Goal: Task Accomplishment & Management: Use online tool/utility

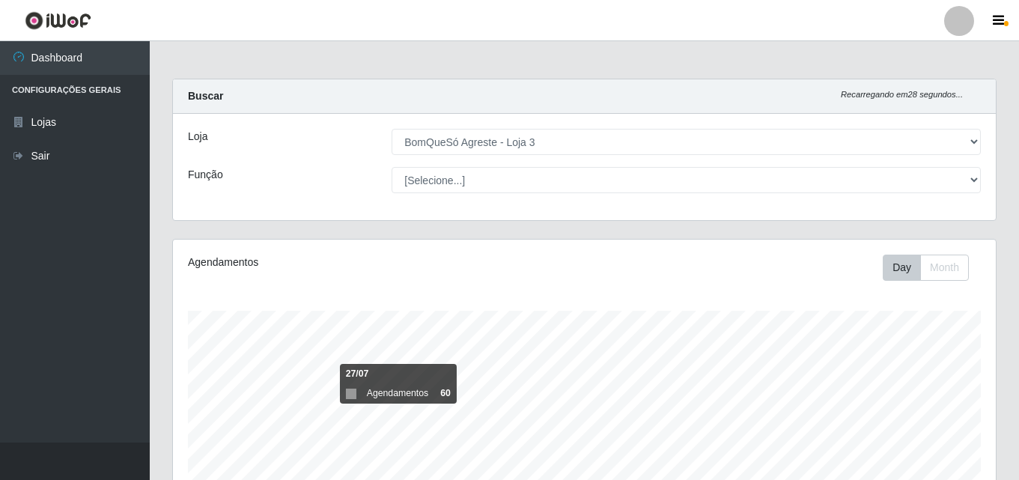
select select "215"
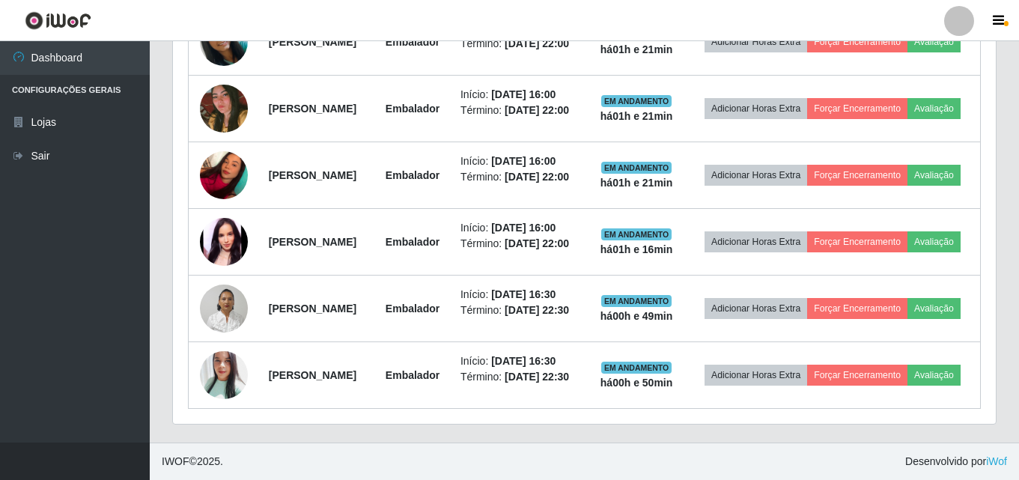
scroll to position [311, 823]
click at [76, 356] on ul "Dashboard Configurações Gerais Lojas Sair" at bounding box center [75, 241] width 150 height 401
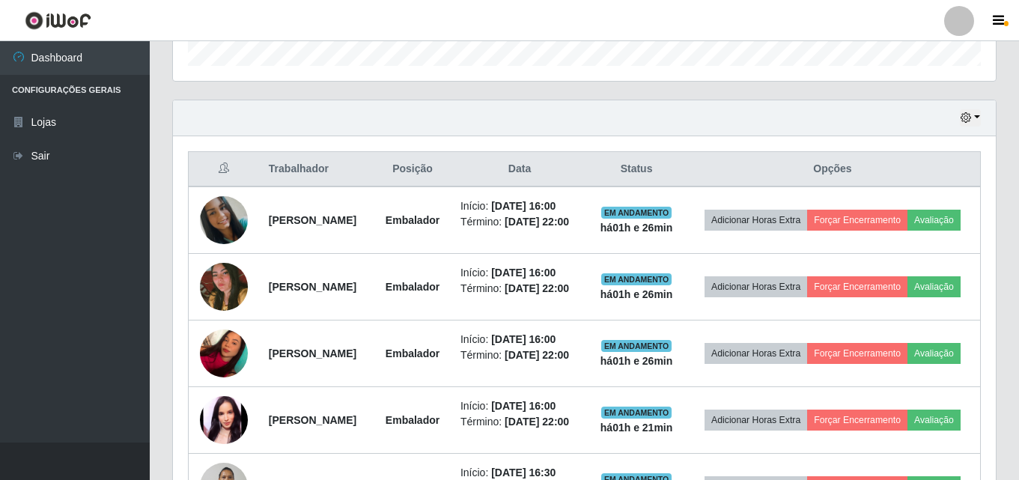
scroll to position [416, 0]
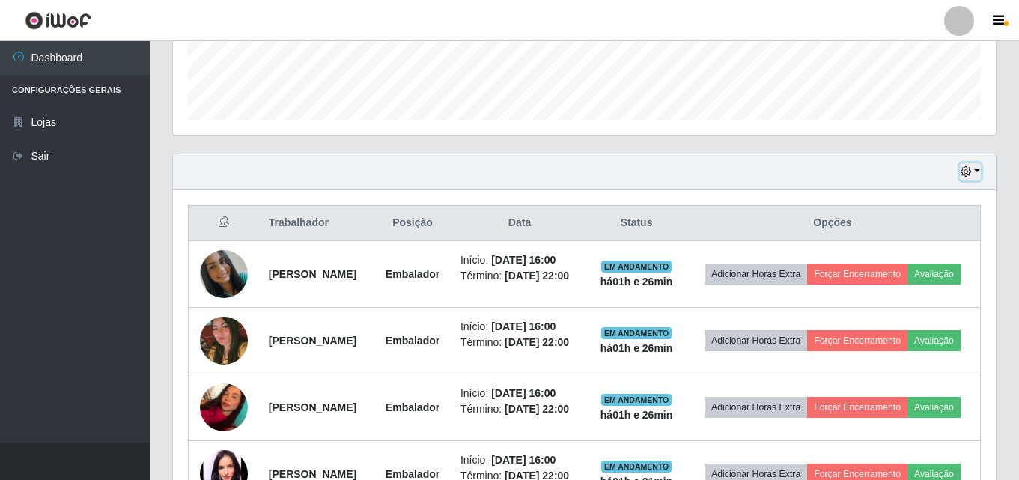
click at [977, 168] on button "button" at bounding box center [970, 171] width 21 height 17
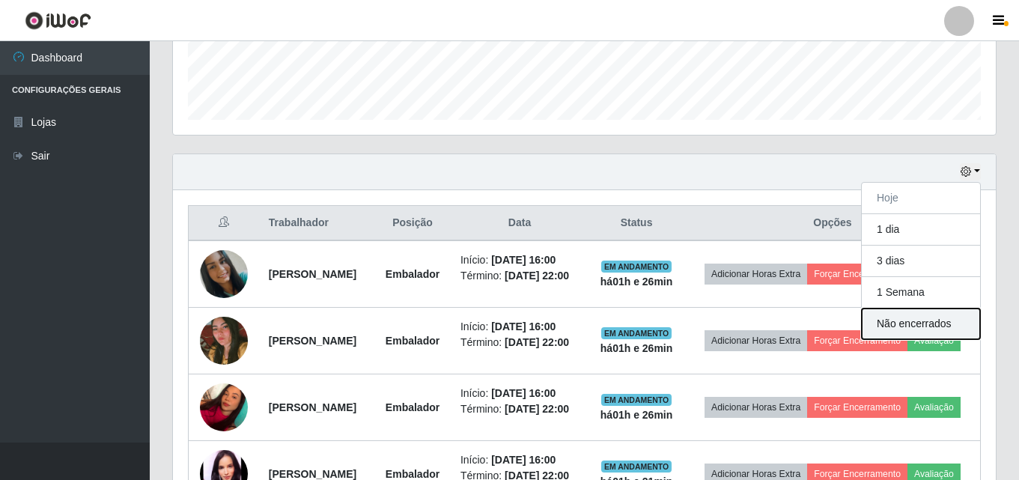
click at [916, 327] on button "Não encerrados" at bounding box center [921, 324] width 118 height 31
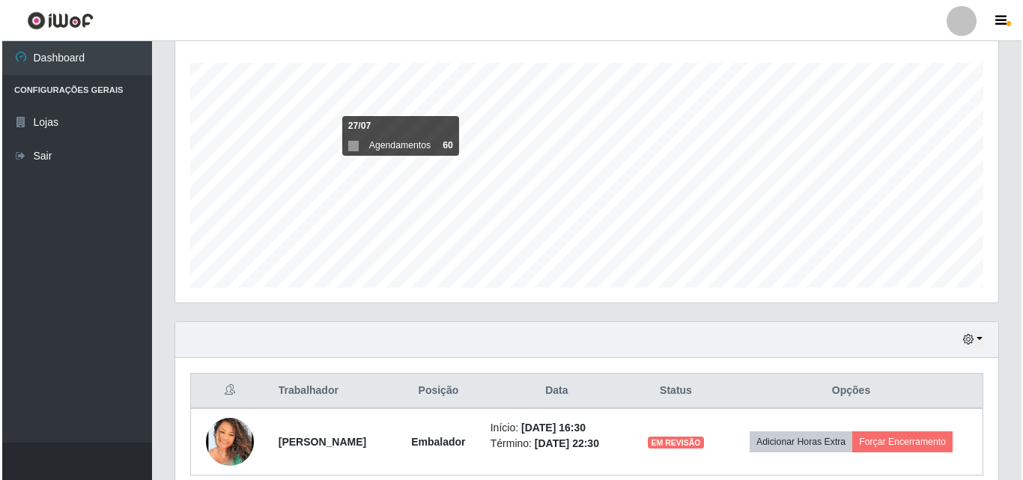
scroll to position [315, 0]
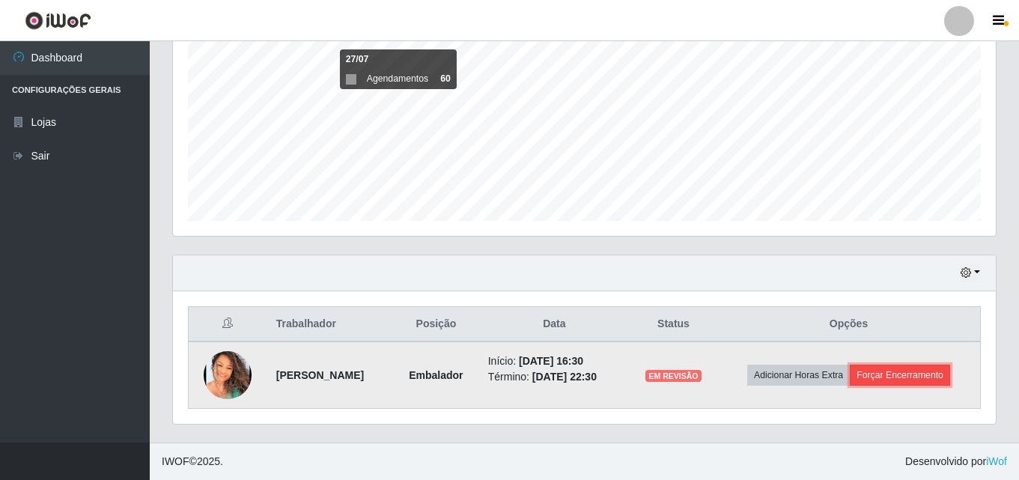
click at [900, 371] on button "Forçar Encerramento" at bounding box center [900, 375] width 100 height 21
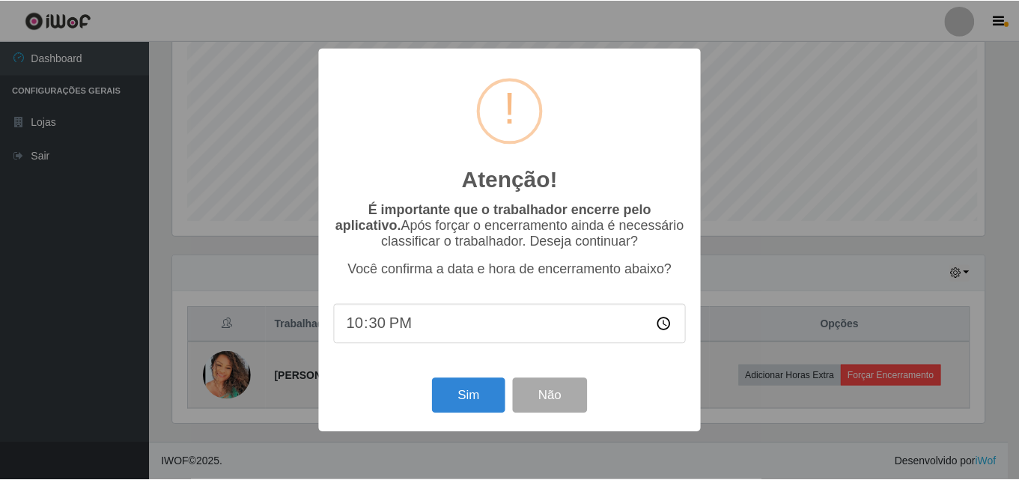
scroll to position [311, 816]
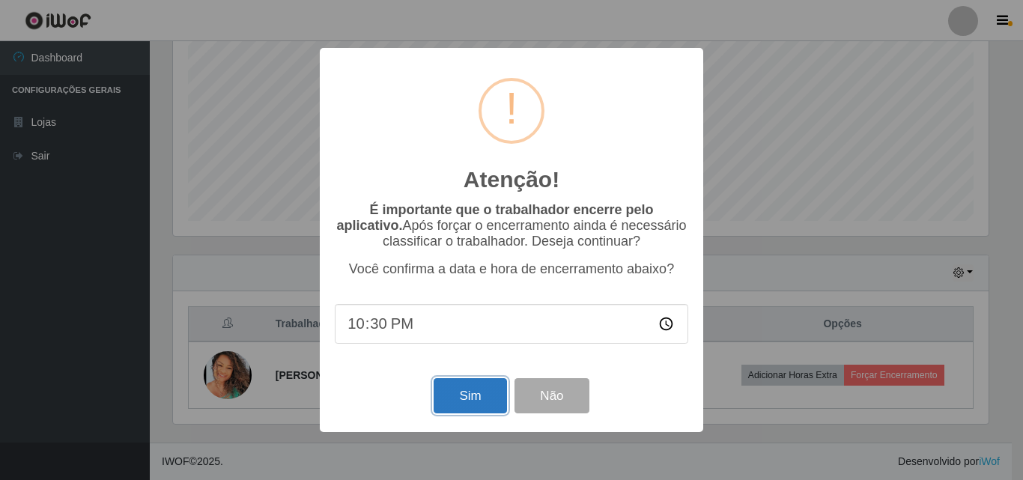
click at [476, 398] on button "Sim" at bounding box center [470, 395] width 73 height 35
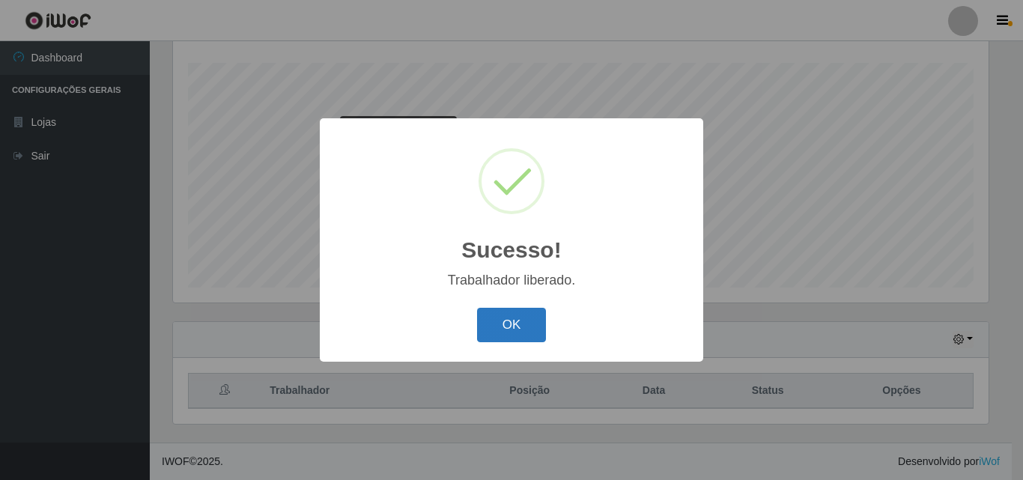
click at [532, 326] on button "OK" at bounding box center [512, 325] width 70 height 35
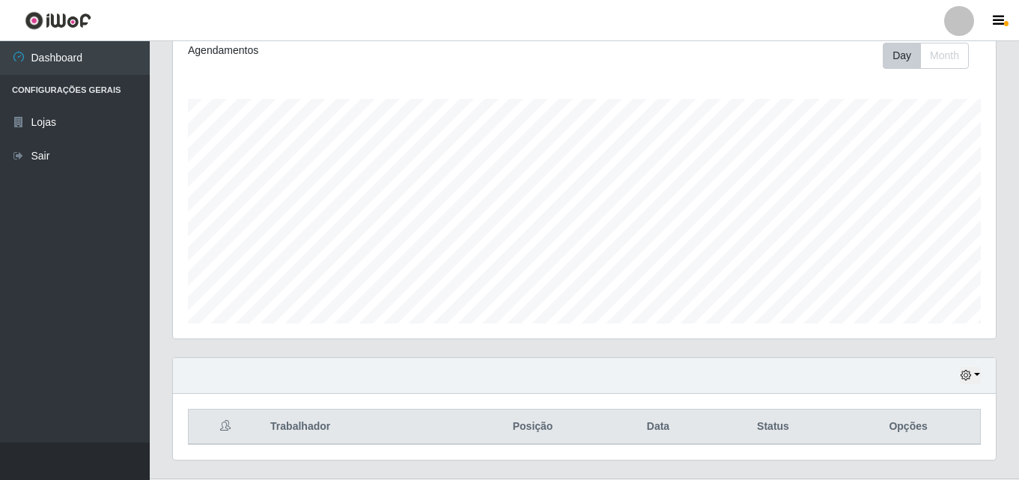
scroll to position [248, 0]
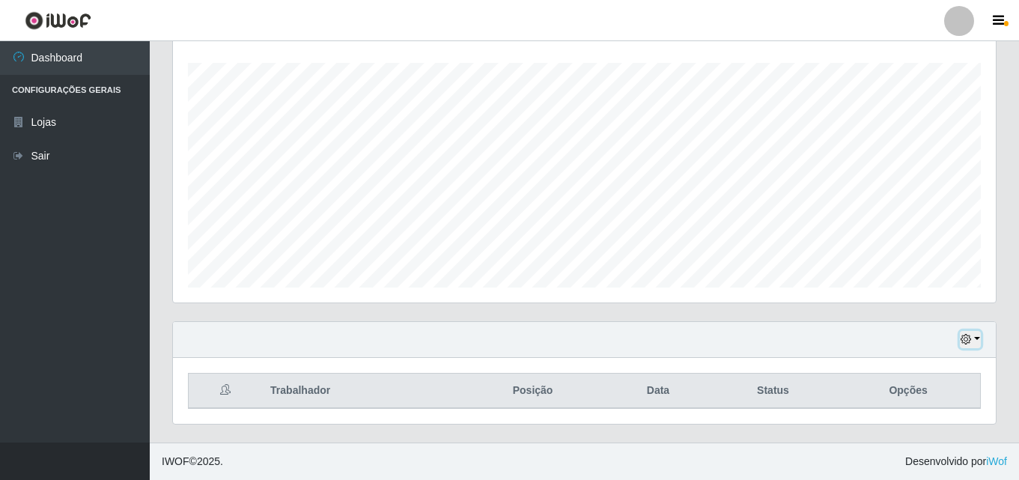
click at [979, 339] on button "button" at bounding box center [970, 339] width 21 height 17
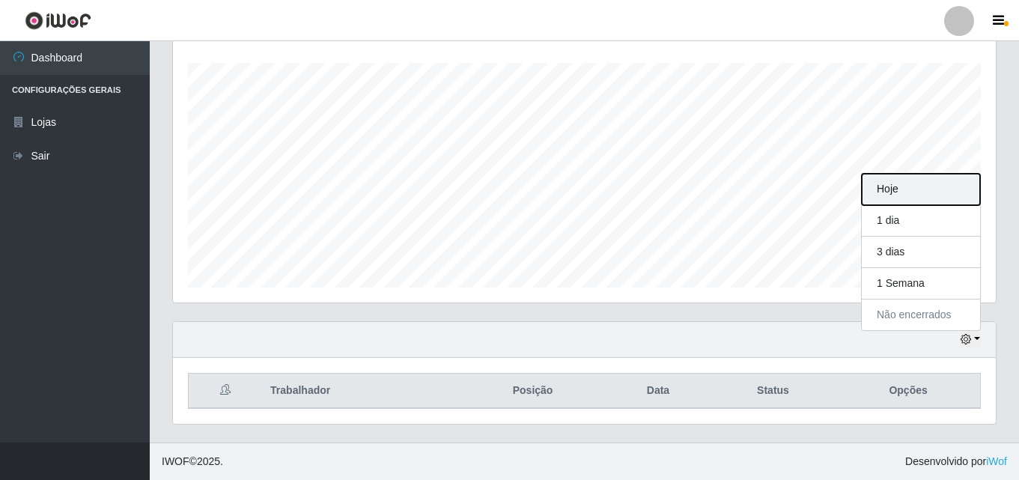
click at [915, 195] on button "Hoje" at bounding box center [921, 189] width 118 height 31
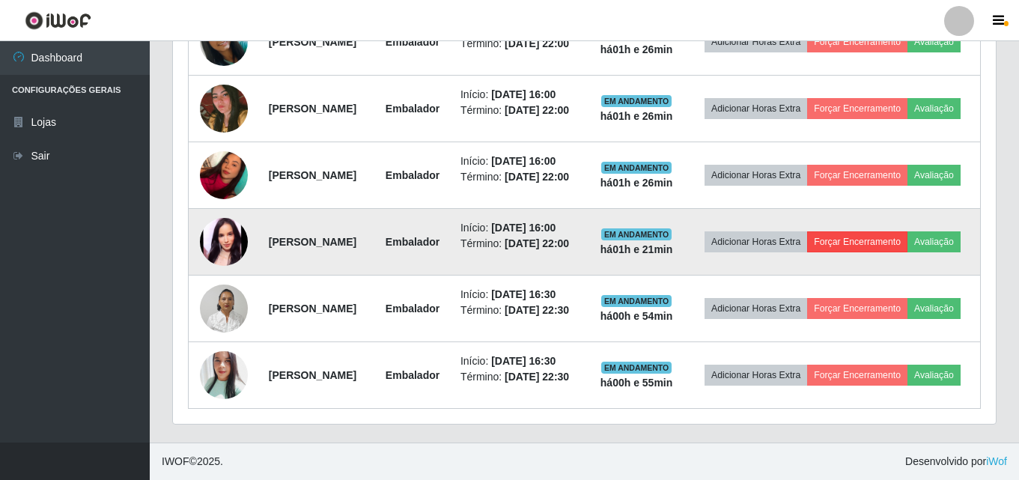
scroll to position [622, 0]
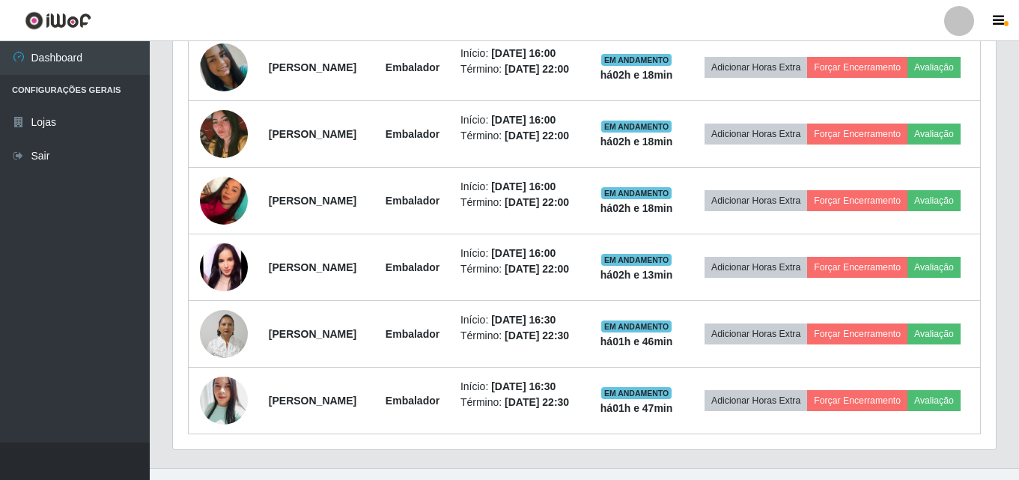
click at [16, 220] on ul "Dashboard Configurações Gerais Lojas Sair" at bounding box center [75, 241] width 150 height 401
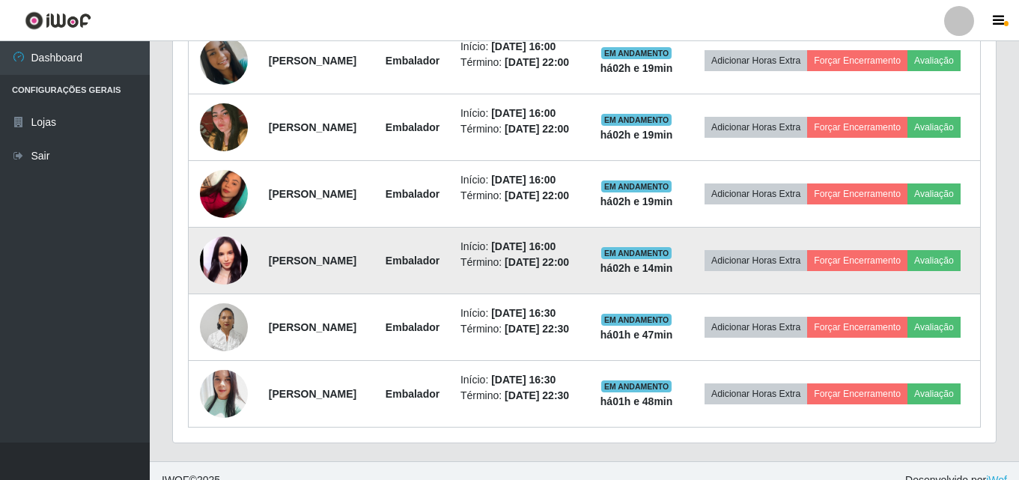
scroll to position [565, 0]
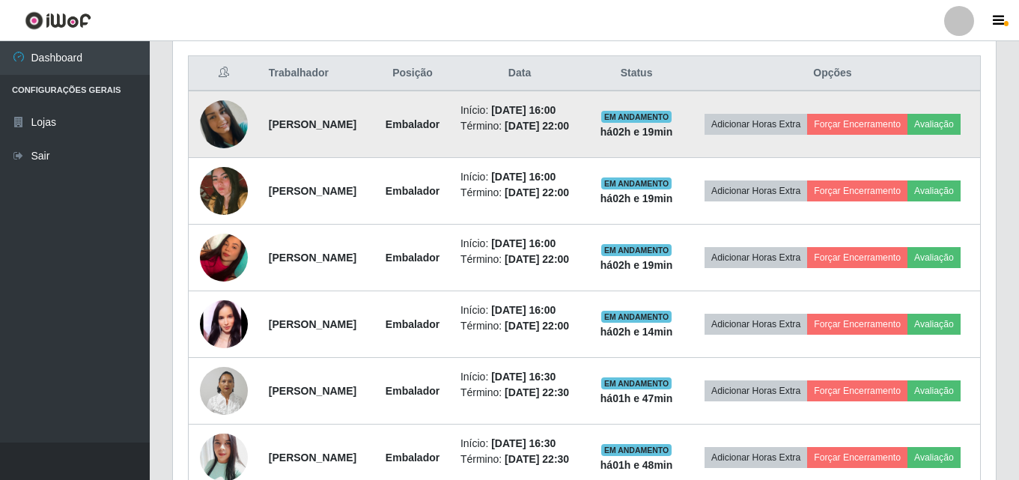
click at [227, 129] on img at bounding box center [224, 124] width 48 height 48
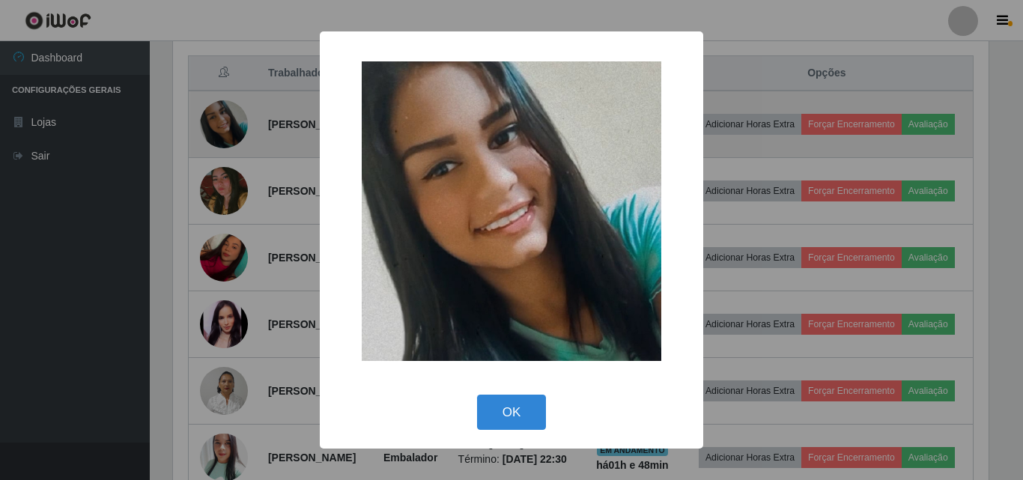
click at [227, 129] on div "× OK Cancel" at bounding box center [511, 240] width 1023 height 480
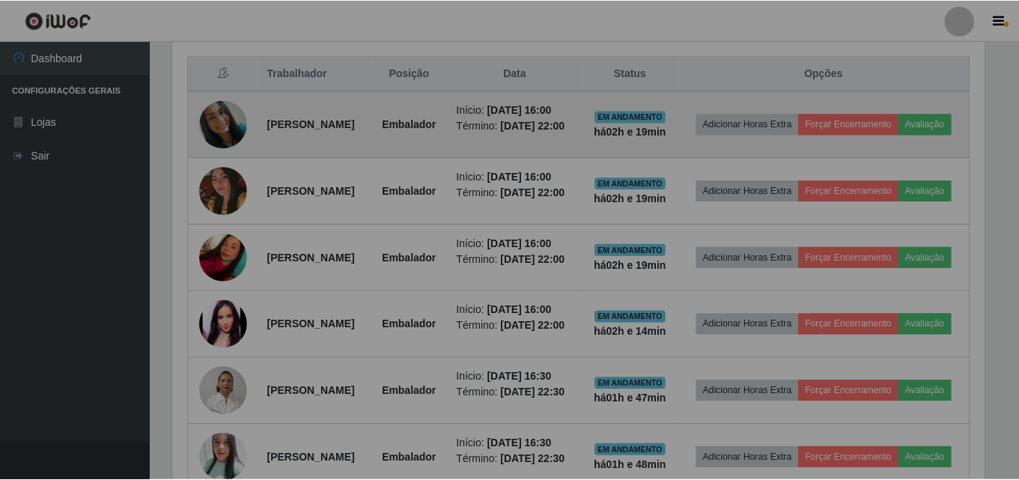
scroll to position [311, 823]
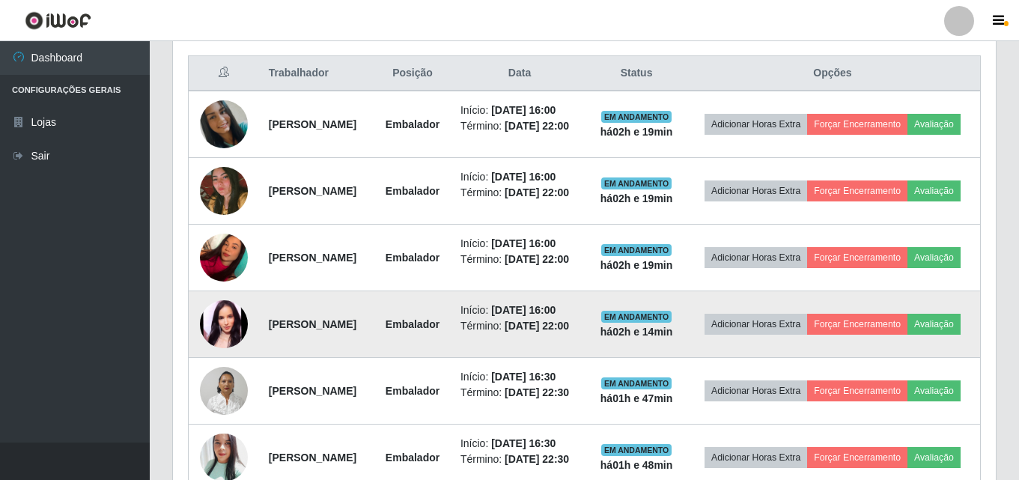
click at [228, 348] on img at bounding box center [224, 324] width 48 height 48
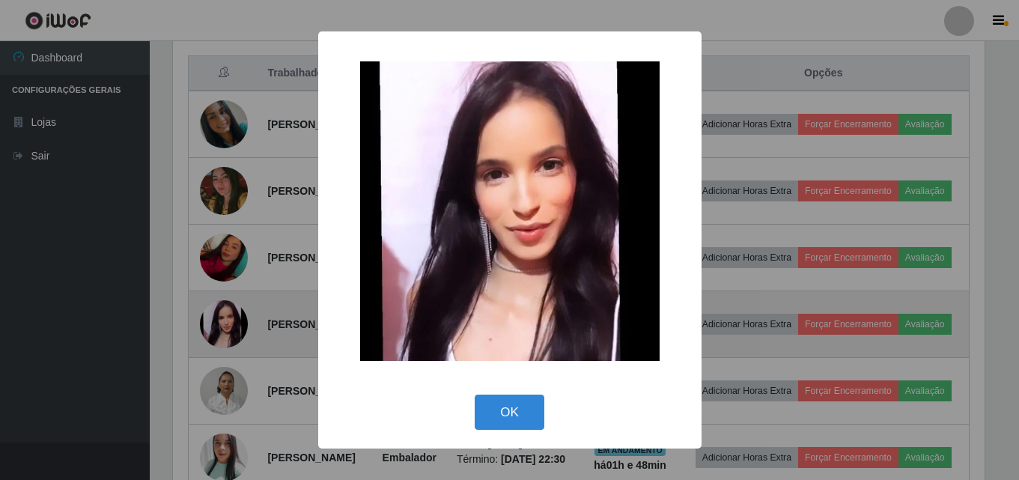
scroll to position [311, 816]
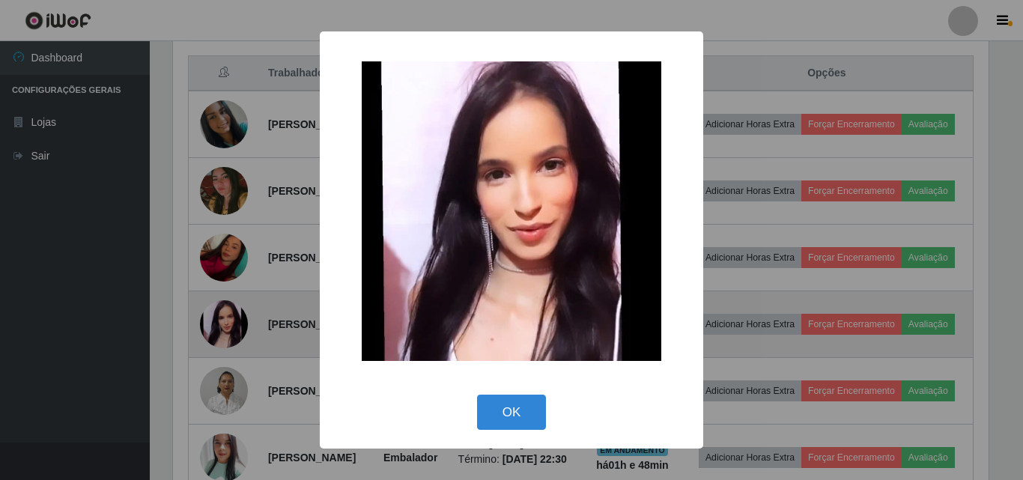
click at [228, 352] on div "× OK Cancel" at bounding box center [511, 240] width 1023 height 480
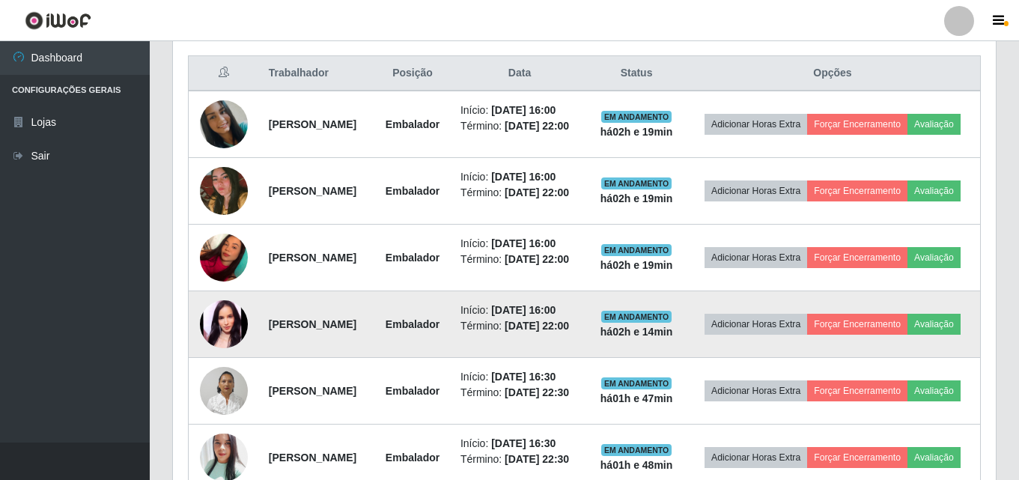
scroll to position [311, 823]
